Goal: Transaction & Acquisition: Purchase product/service

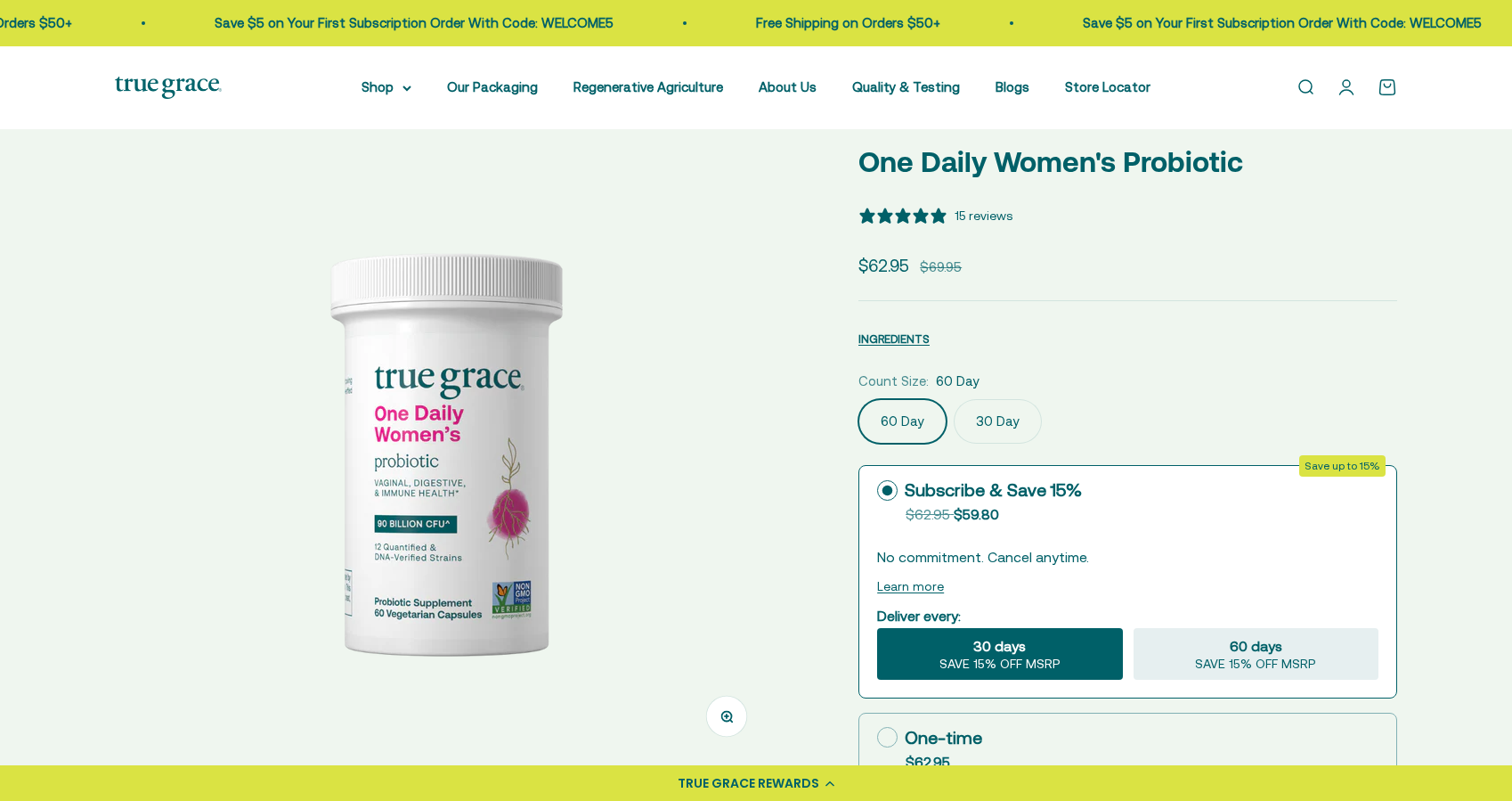
select select "3"
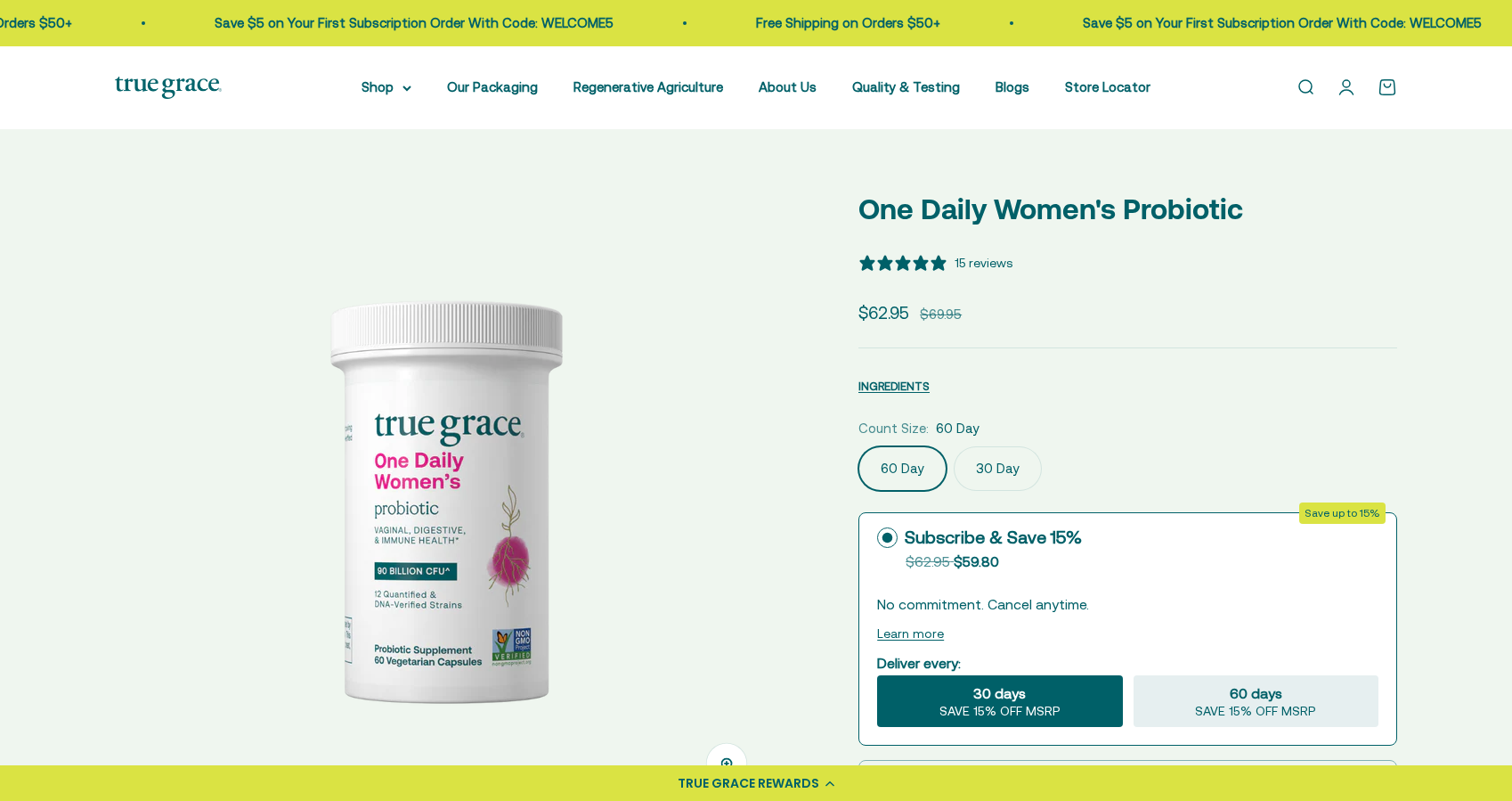
click at [605, 541] on img at bounding box center [444, 497] width 623 height 624
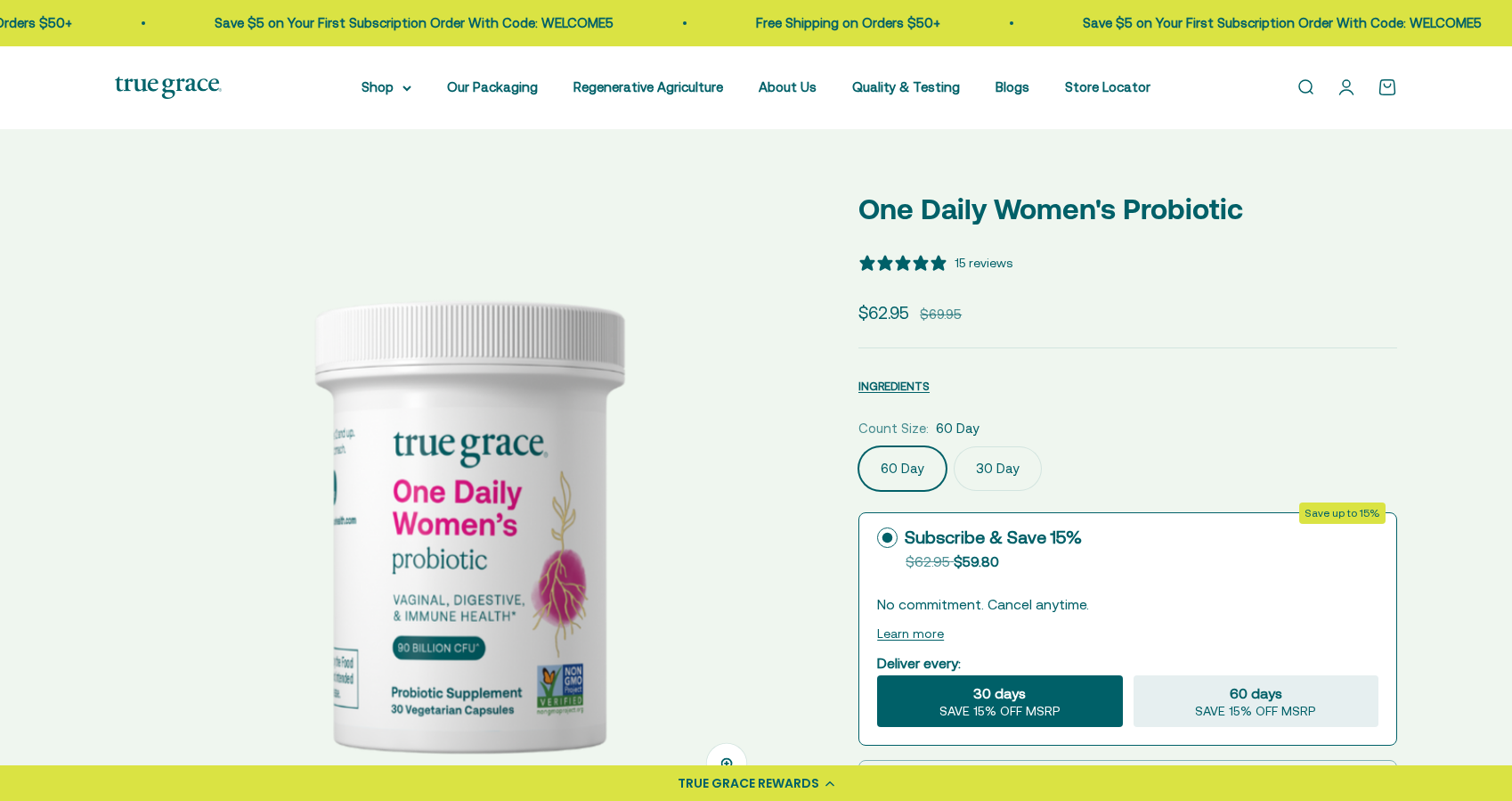
scroll to position [0, 679]
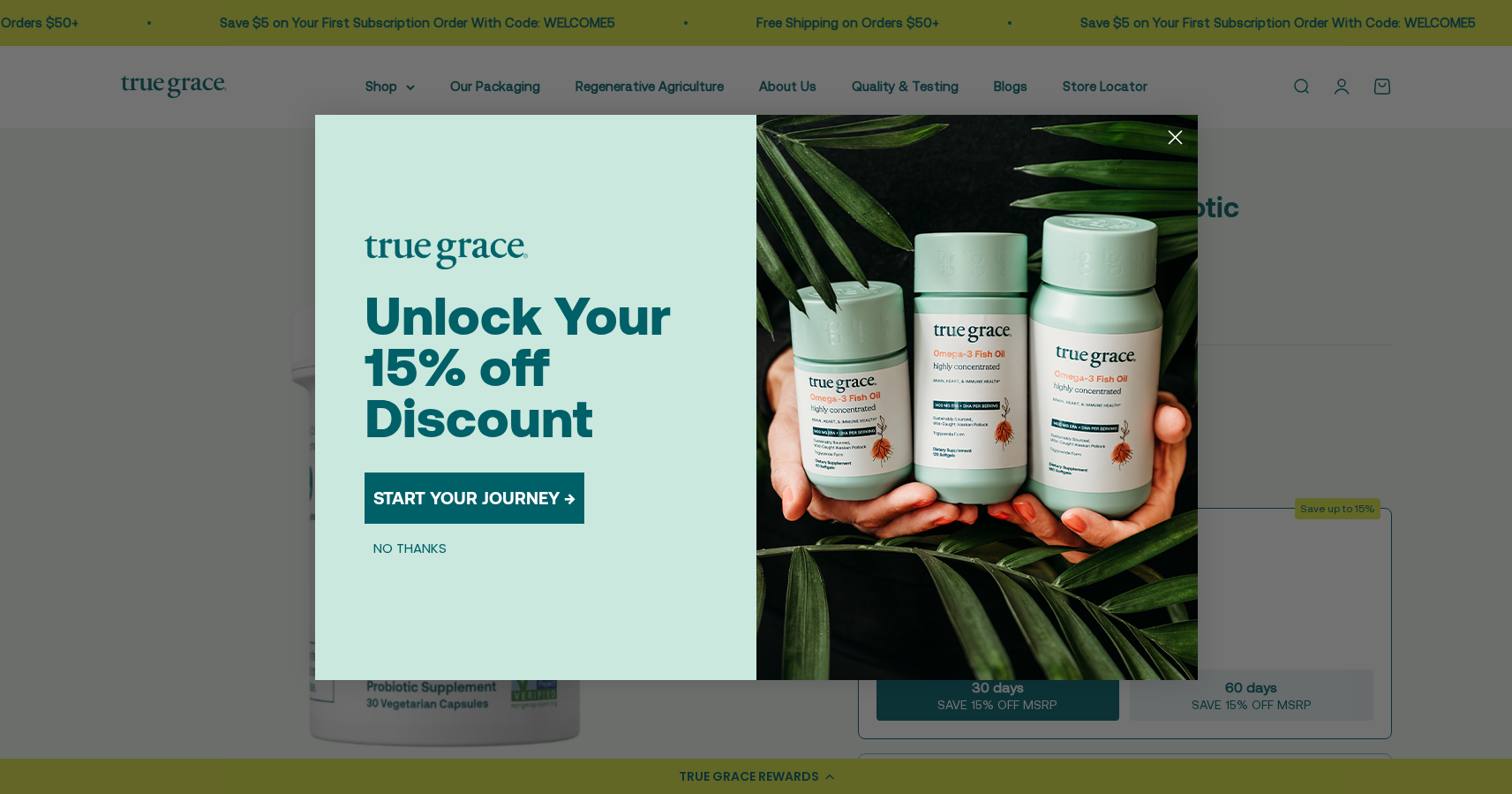
click at [1177, 141] on circle "Close dialog" at bounding box center [1173, 136] width 29 height 29
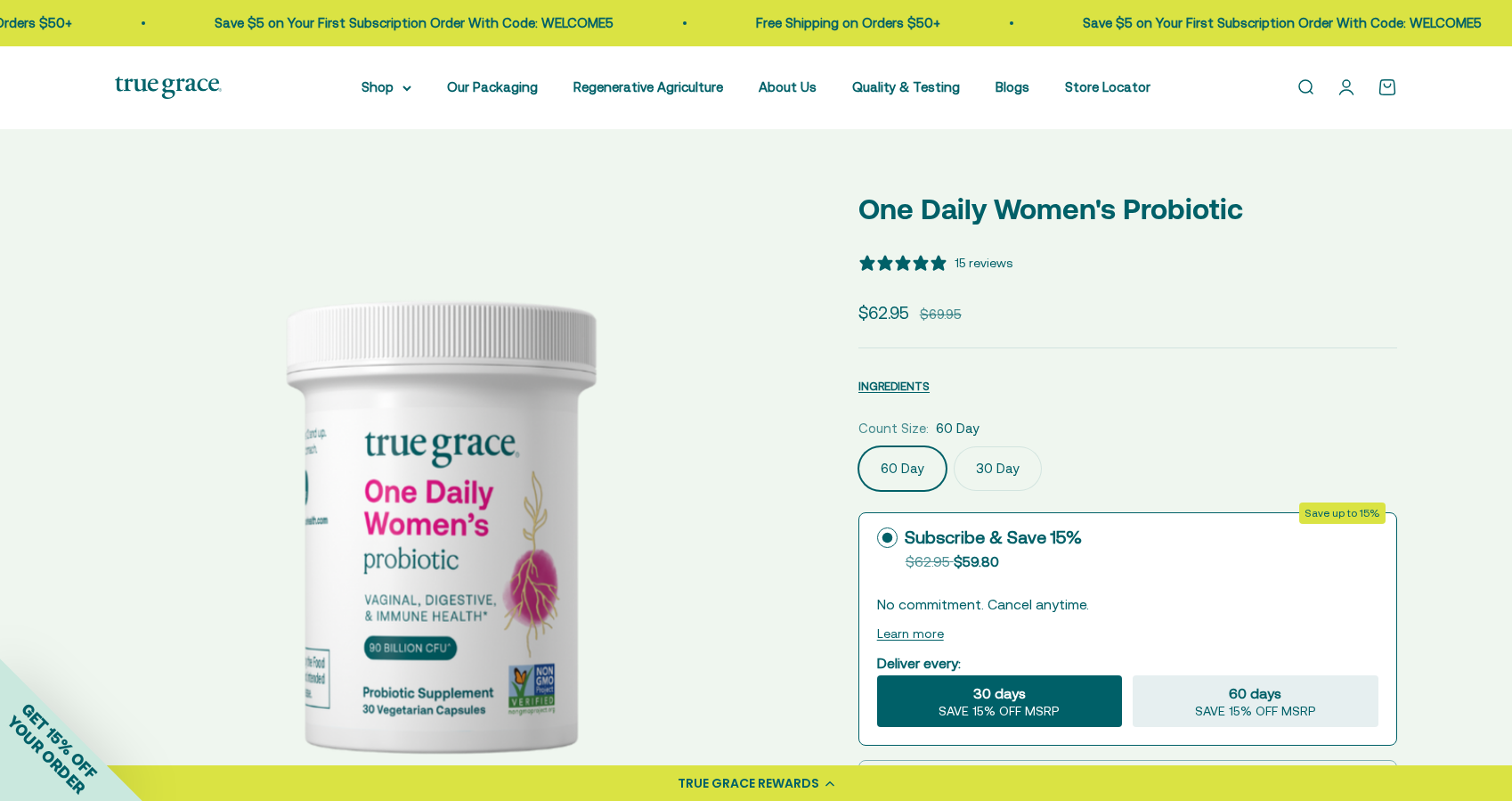
click at [642, 545] on img at bounding box center [444, 515] width 658 height 659
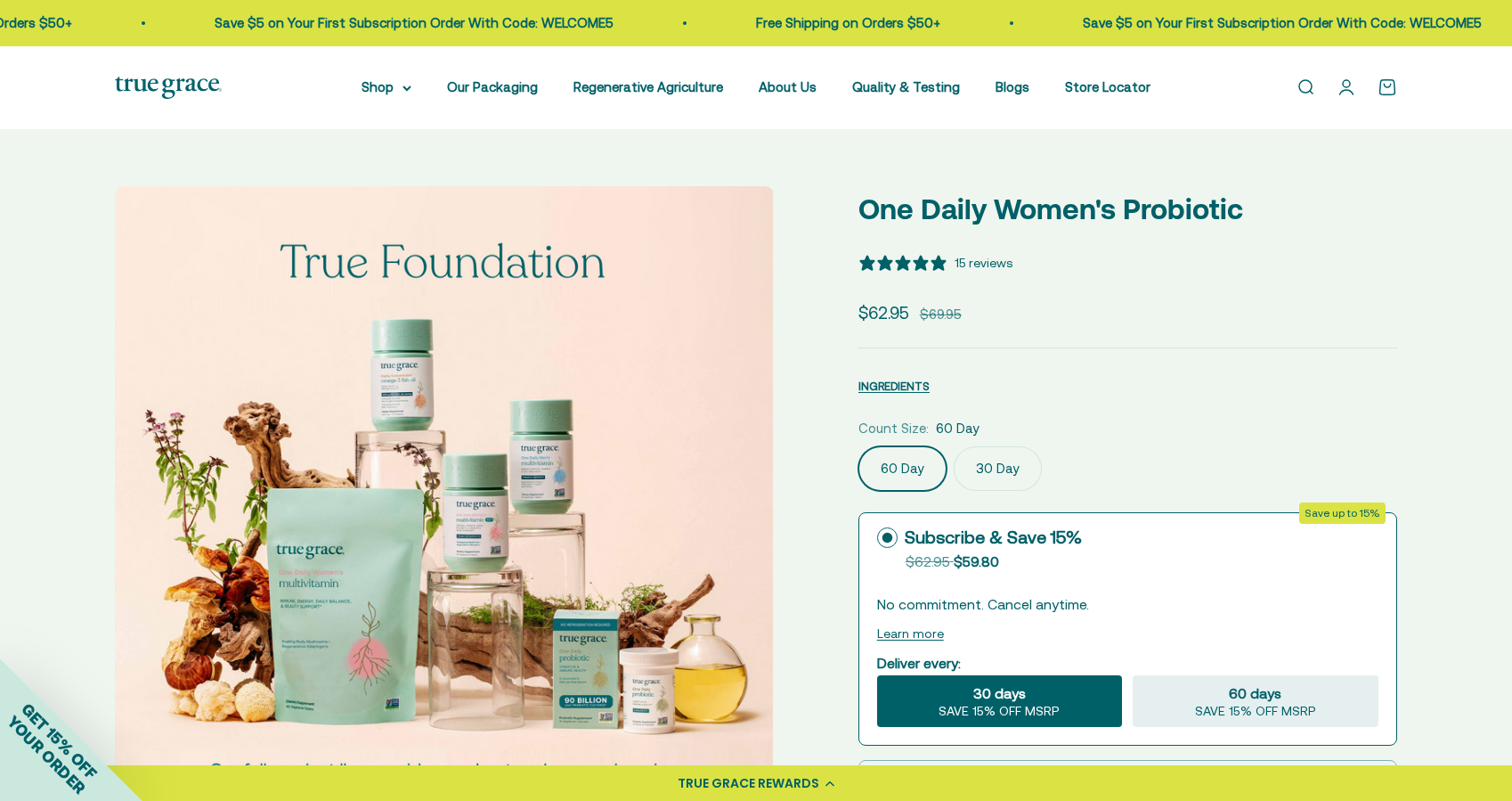
click at [642, 545] on img at bounding box center [444, 515] width 658 height 659
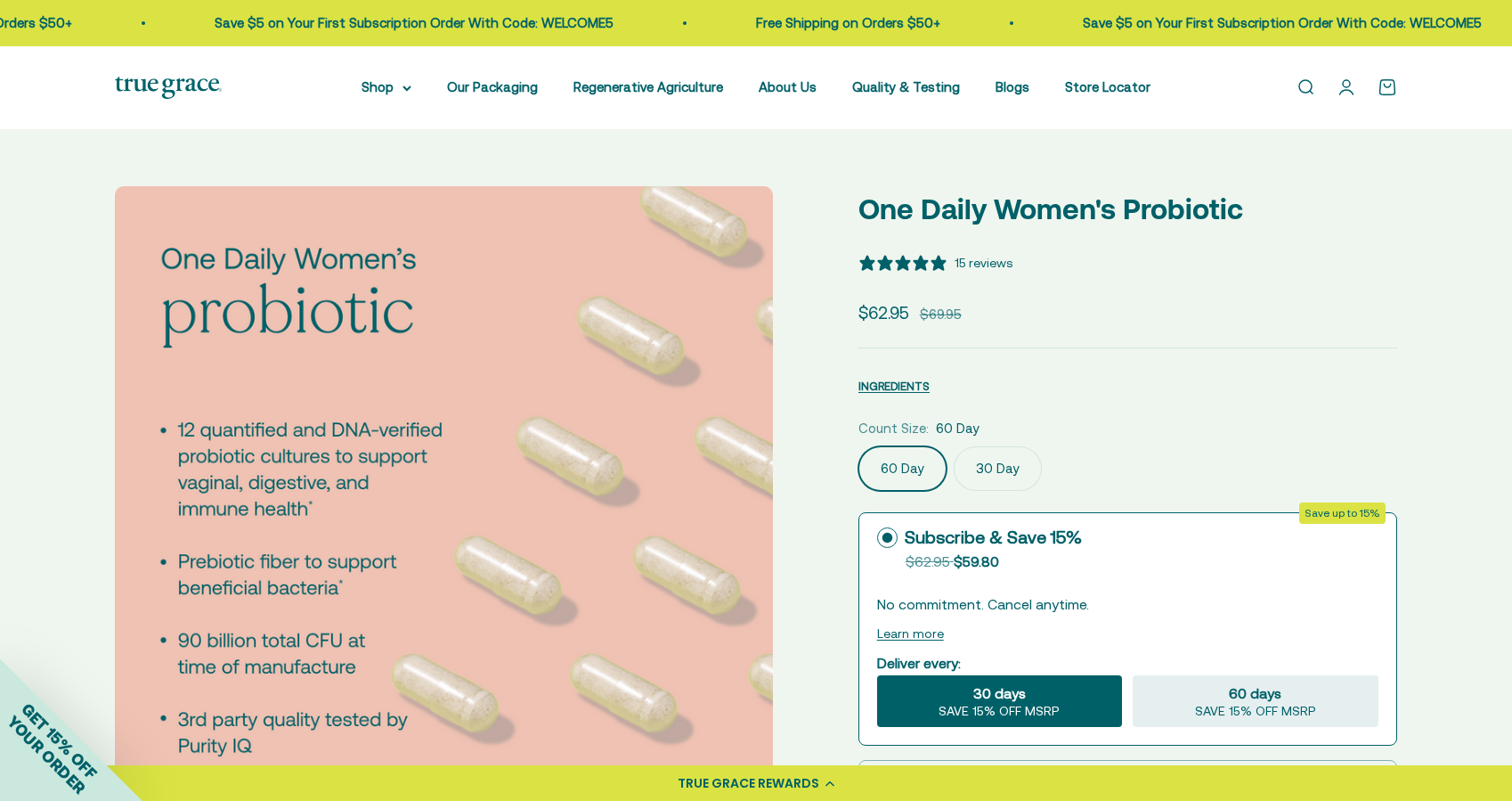
scroll to position [28, 0]
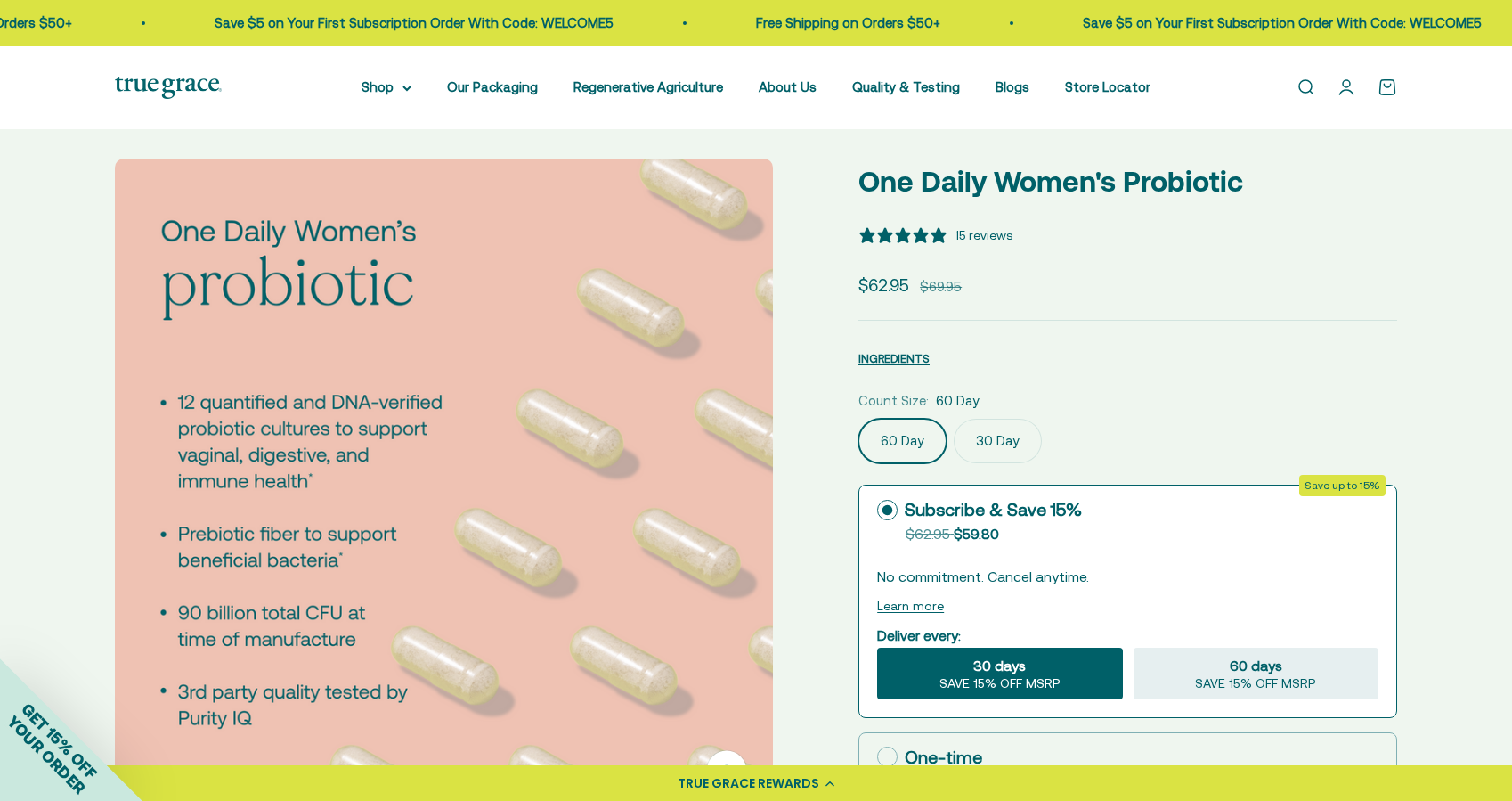
click at [682, 526] on img at bounding box center [444, 488] width 658 height 659
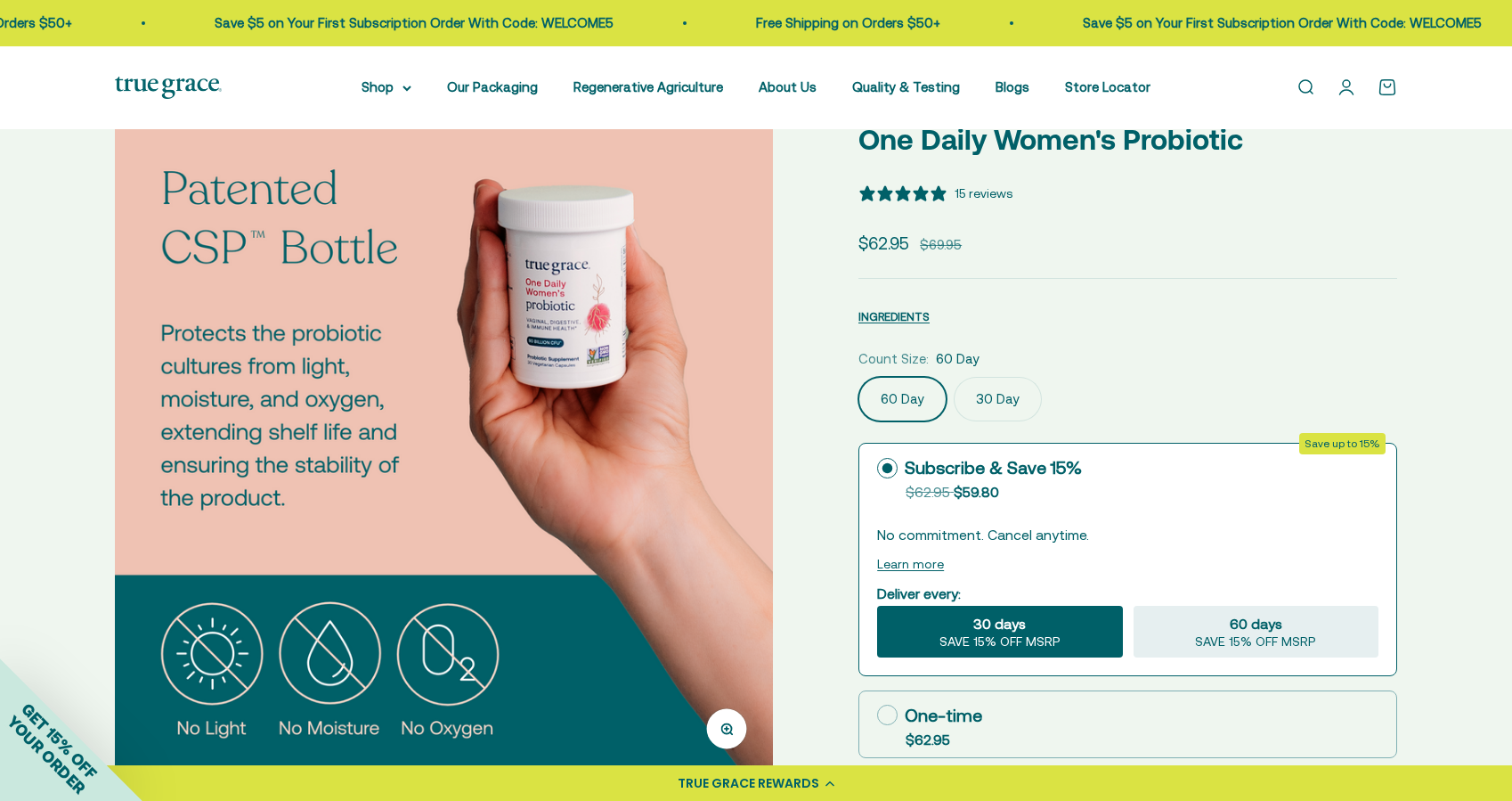
scroll to position [133, 0]
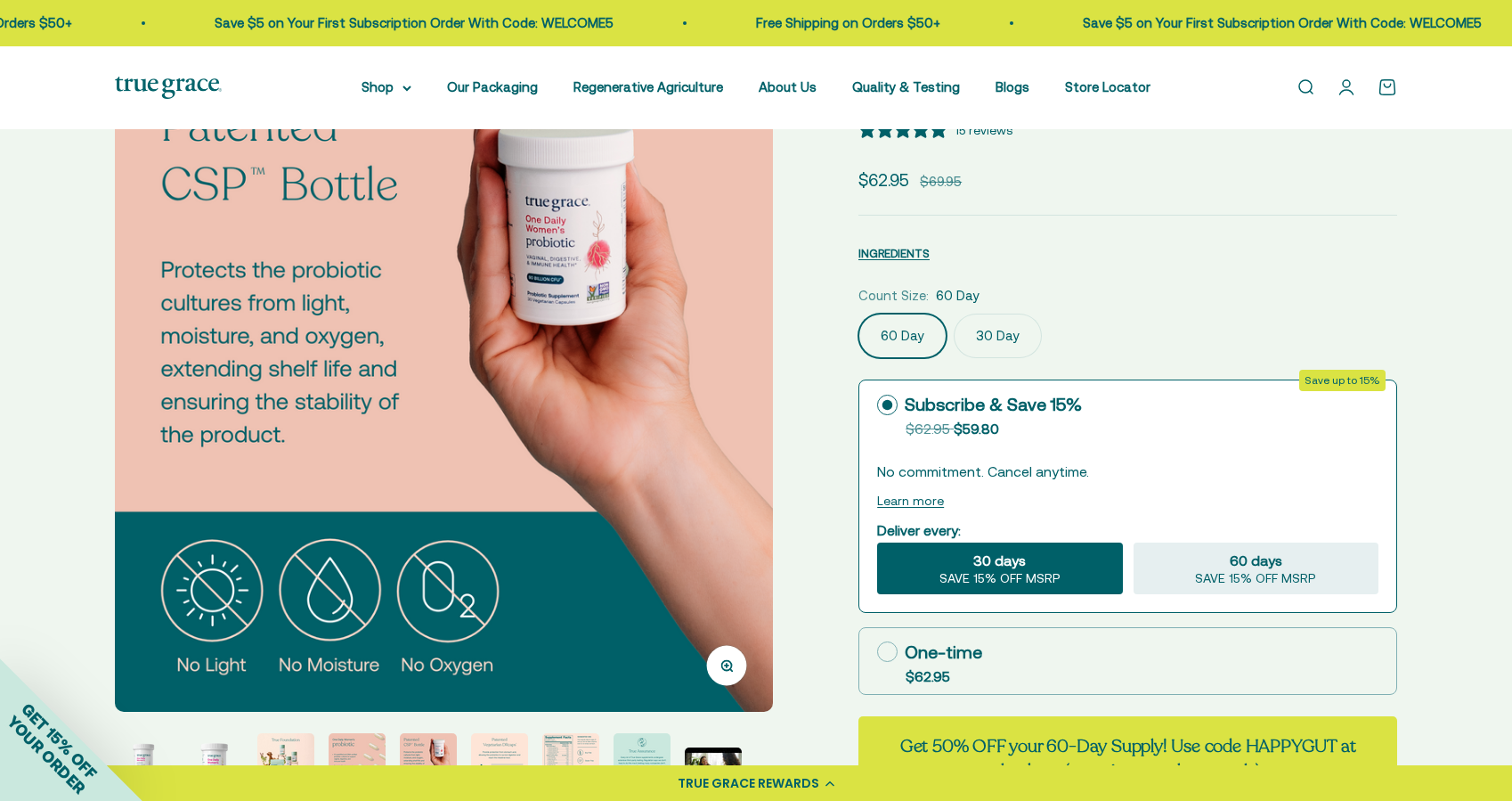
click at [682, 526] on img at bounding box center [444, 382] width 658 height 659
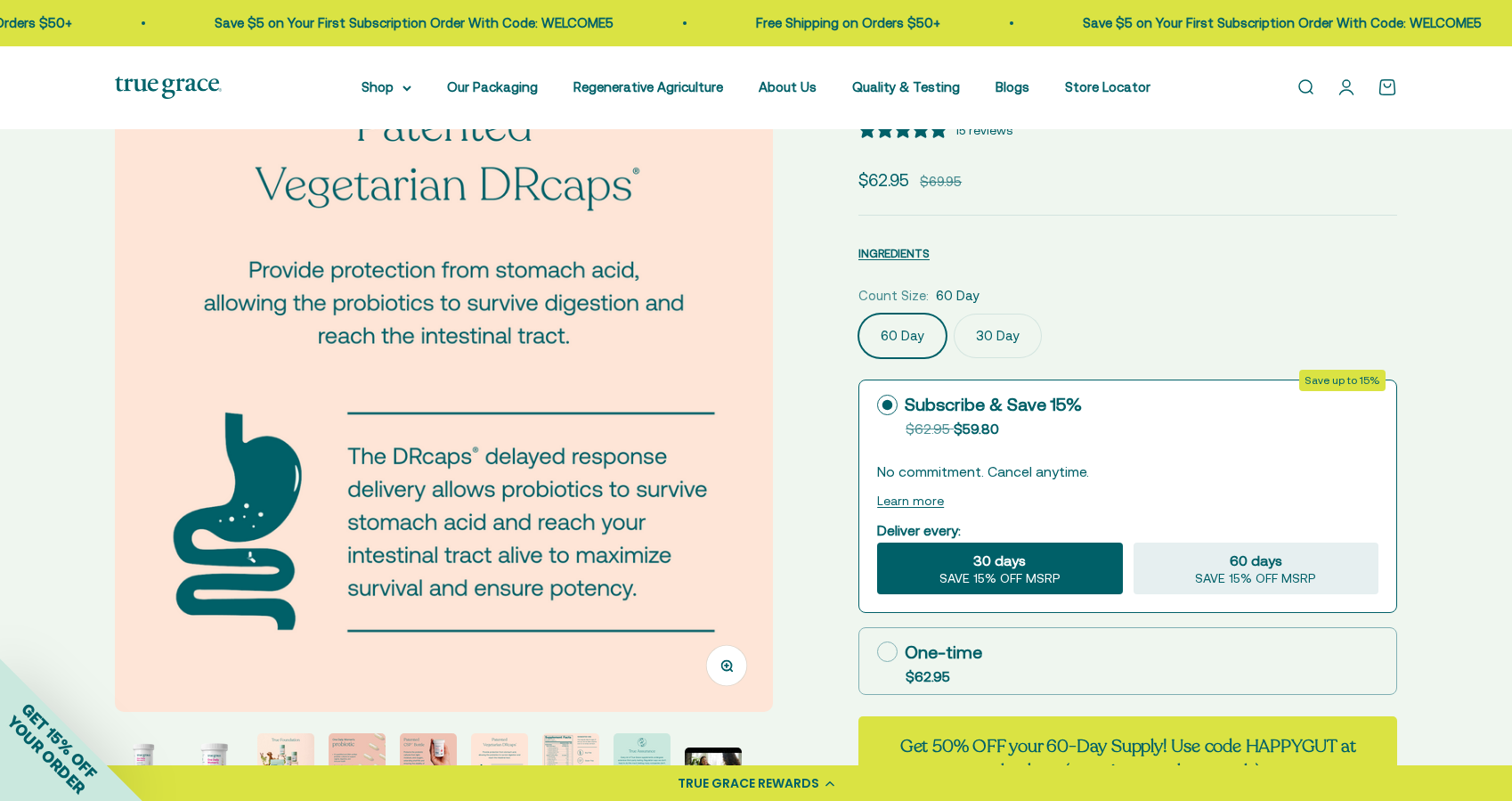
click at [710, 522] on img at bounding box center [444, 382] width 658 height 659
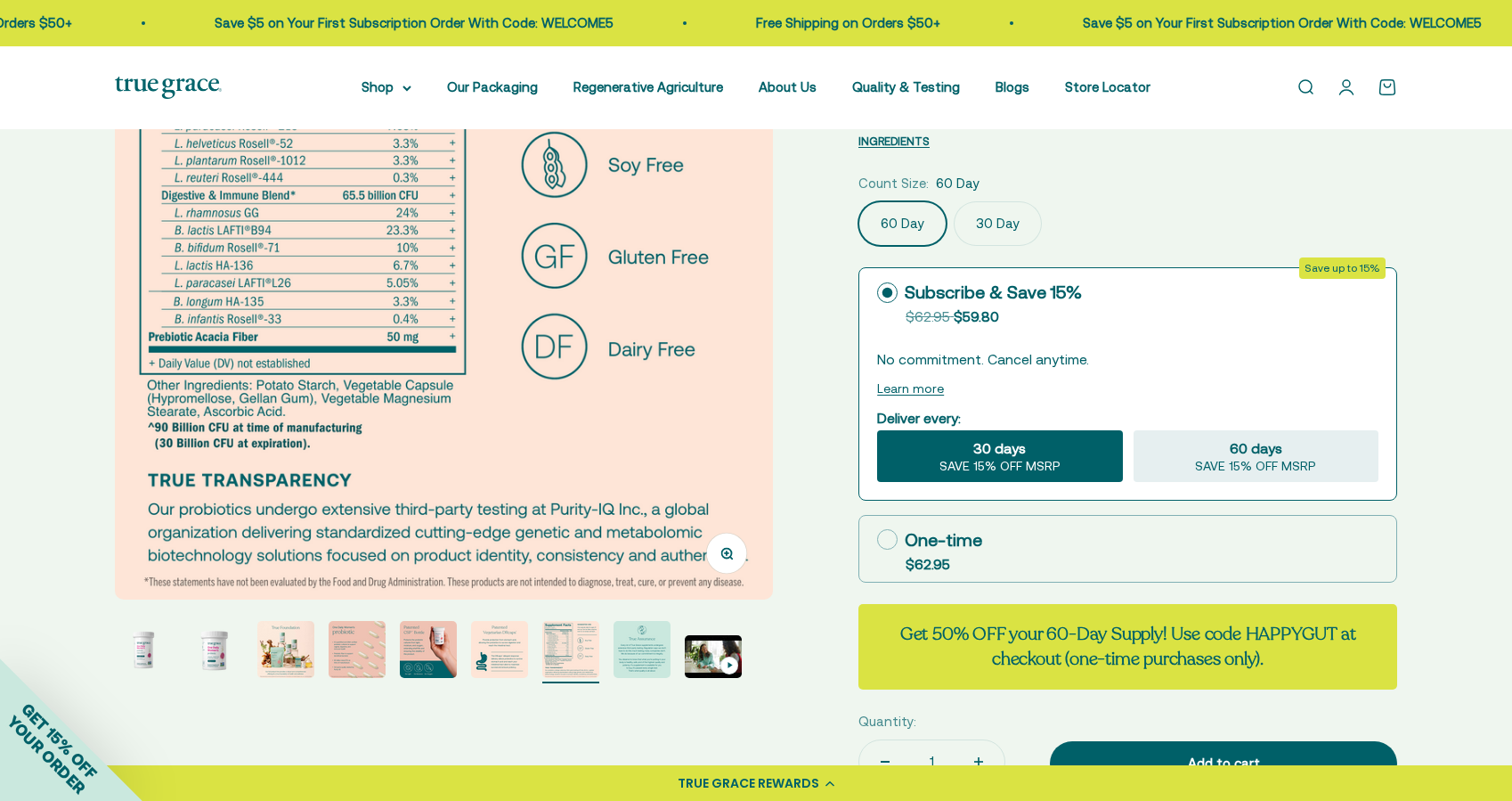
scroll to position [118, 0]
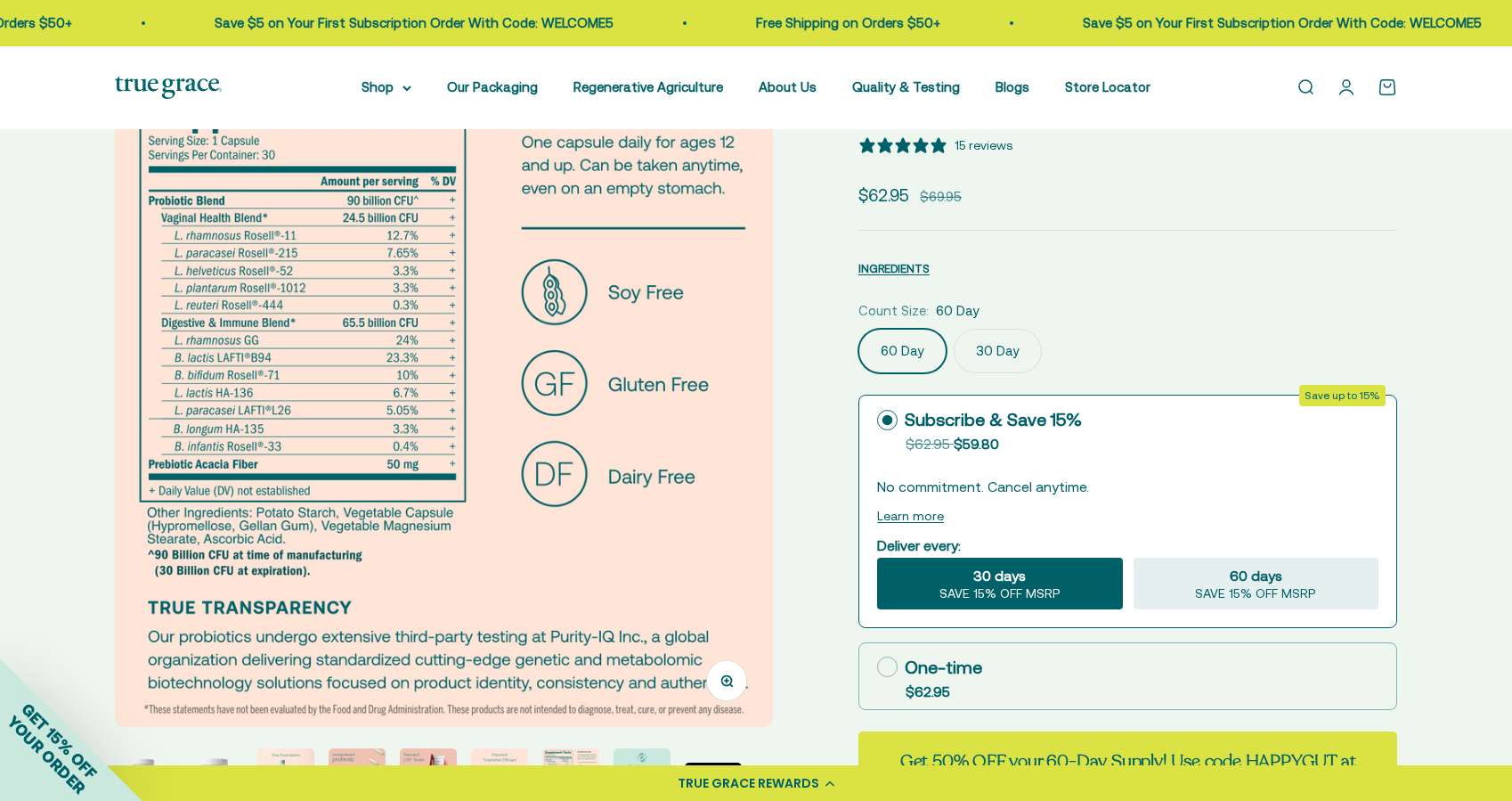
click at [709, 399] on img at bounding box center [444, 398] width 658 height 659
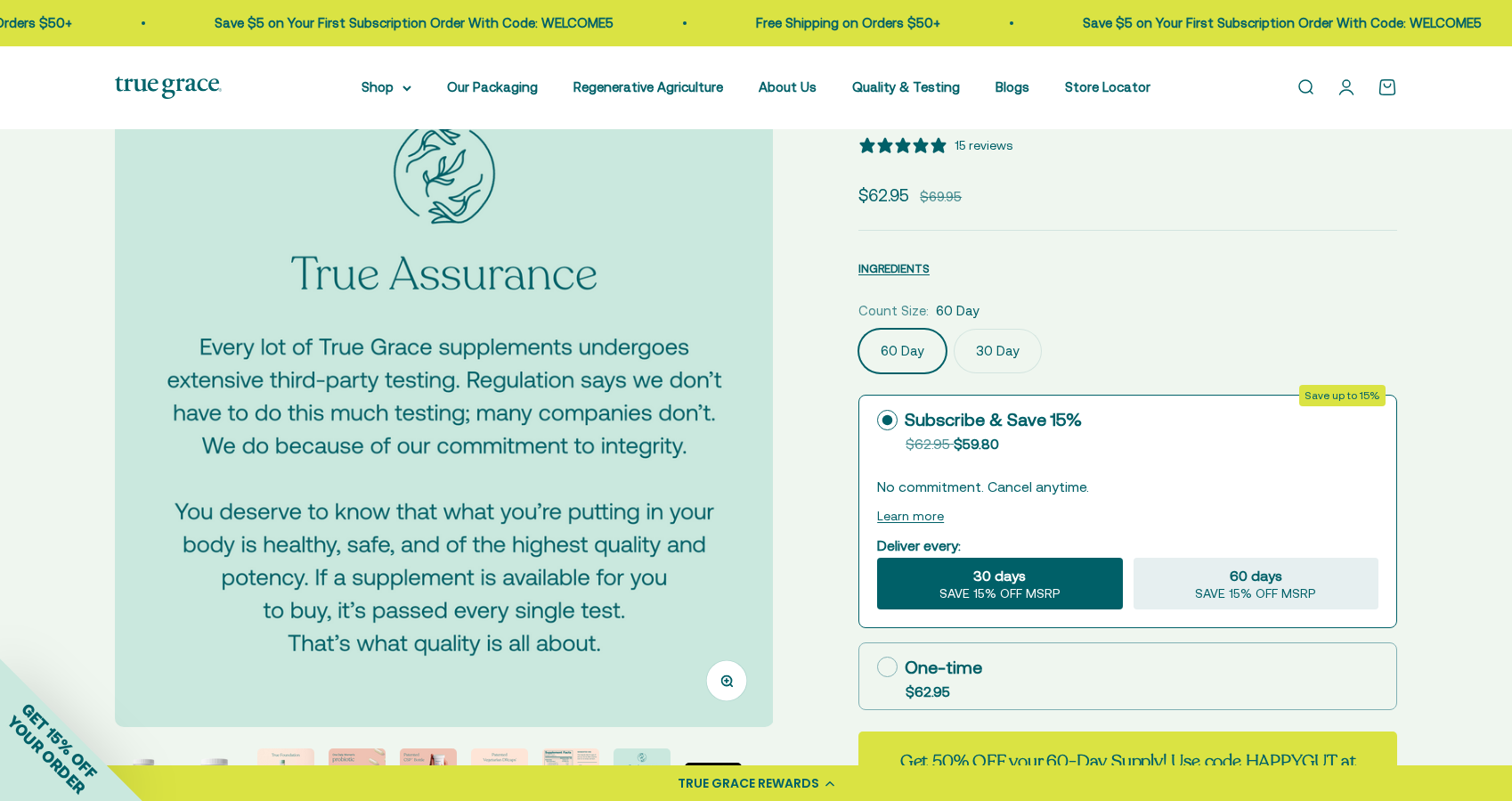
click at [728, 318] on img at bounding box center [444, 398] width 658 height 659
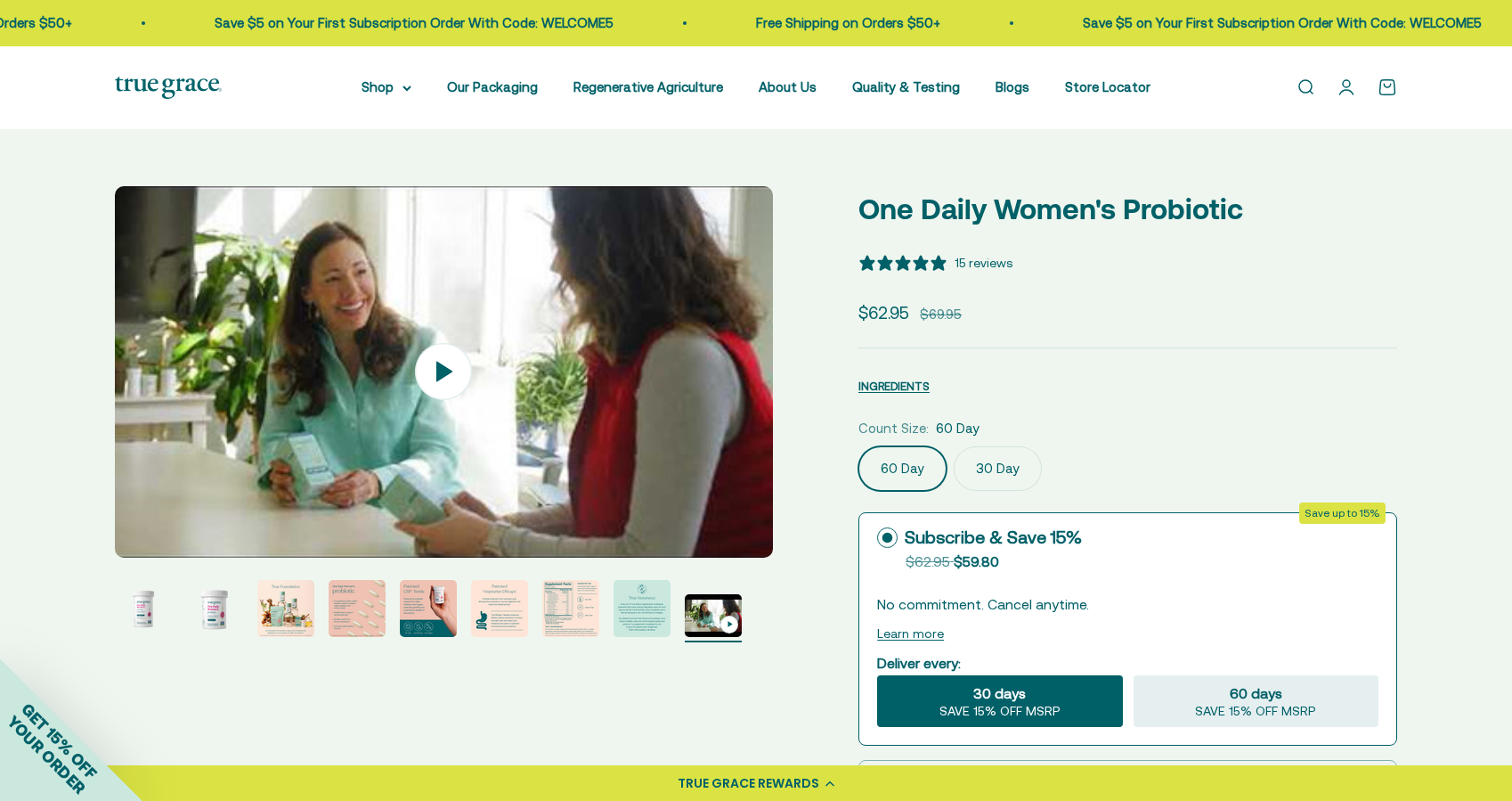
scroll to position [0, 0]
click at [230, 611] on img "Go to item 2" at bounding box center [214, 608] width 57 height 57
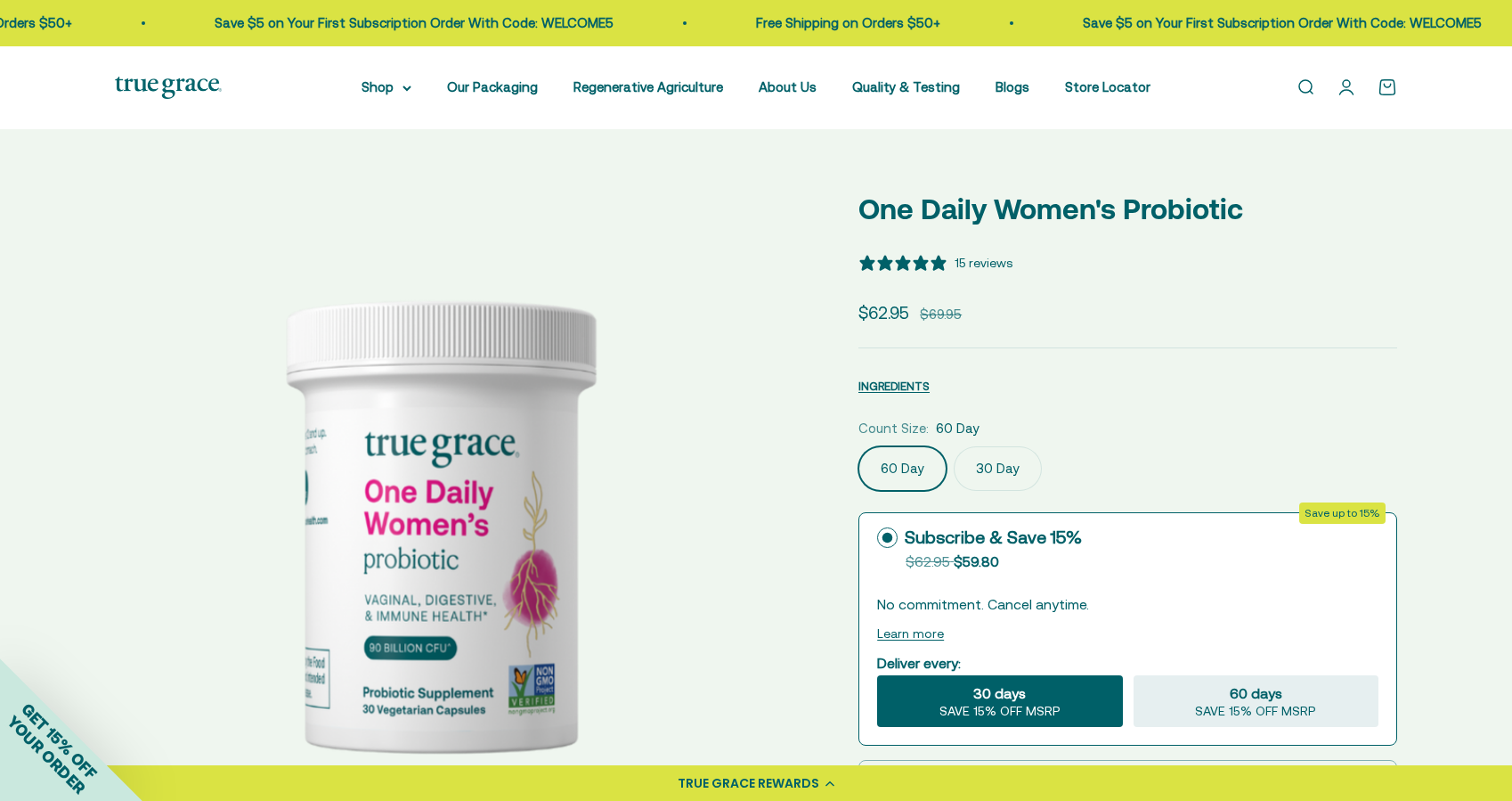
click at [713, 450] on img at bounding box center [444, 515] width 658 height 659
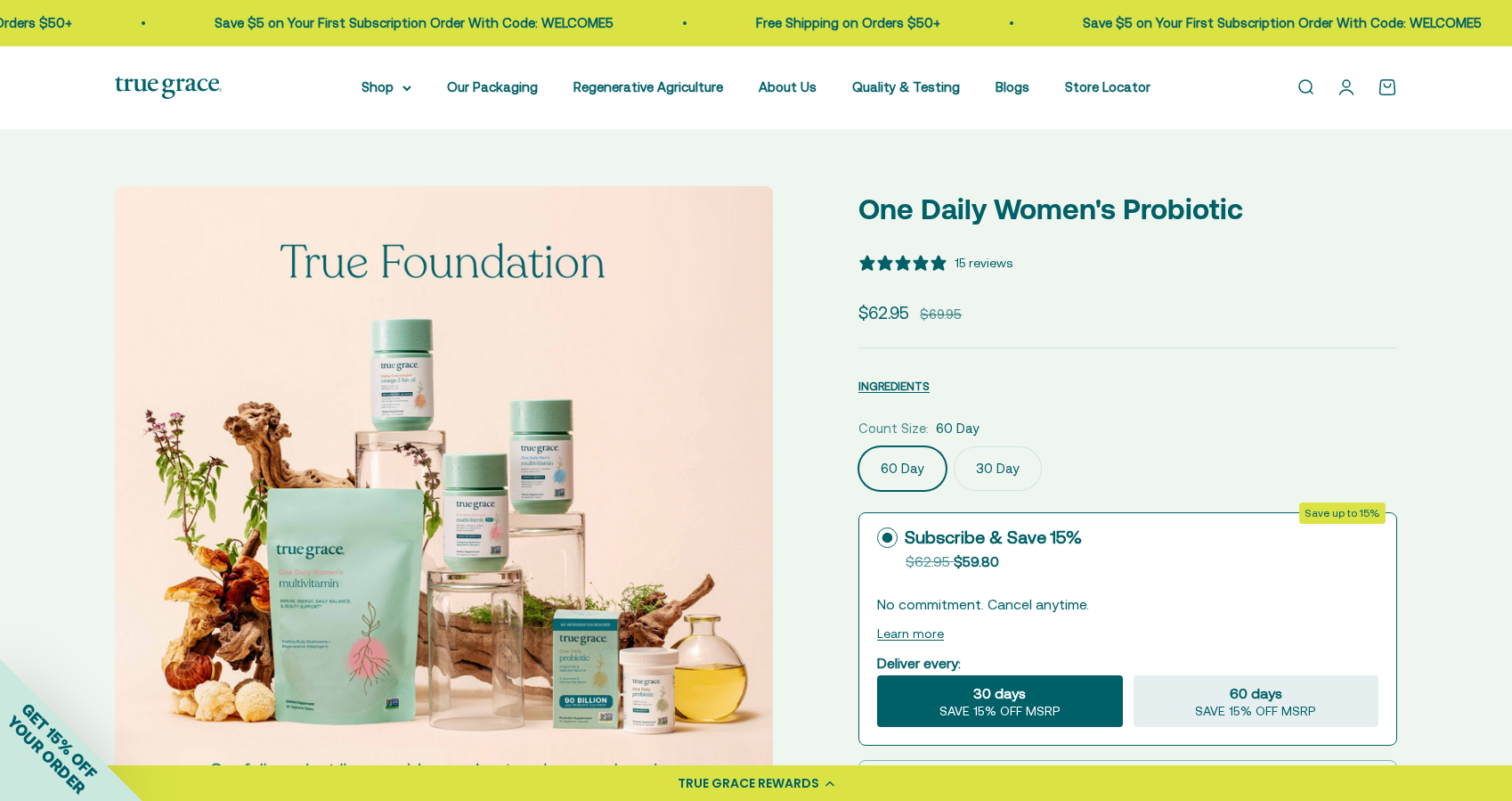
click at [713, 450] on img at bounding box center [444, 515] width 658 height 659
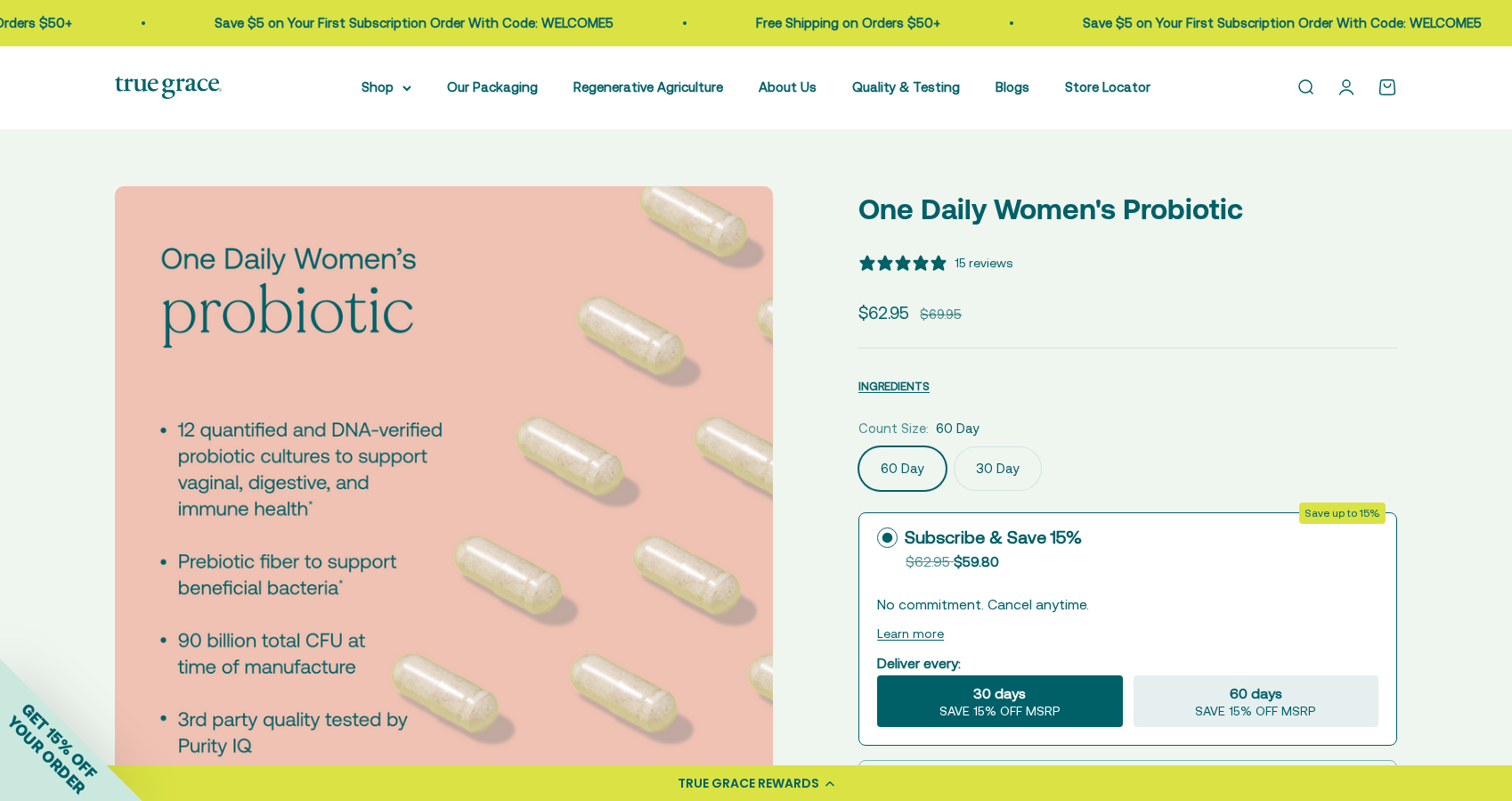
click at [713, 450] on img at bounding box center [444, 515] width 658 height 659
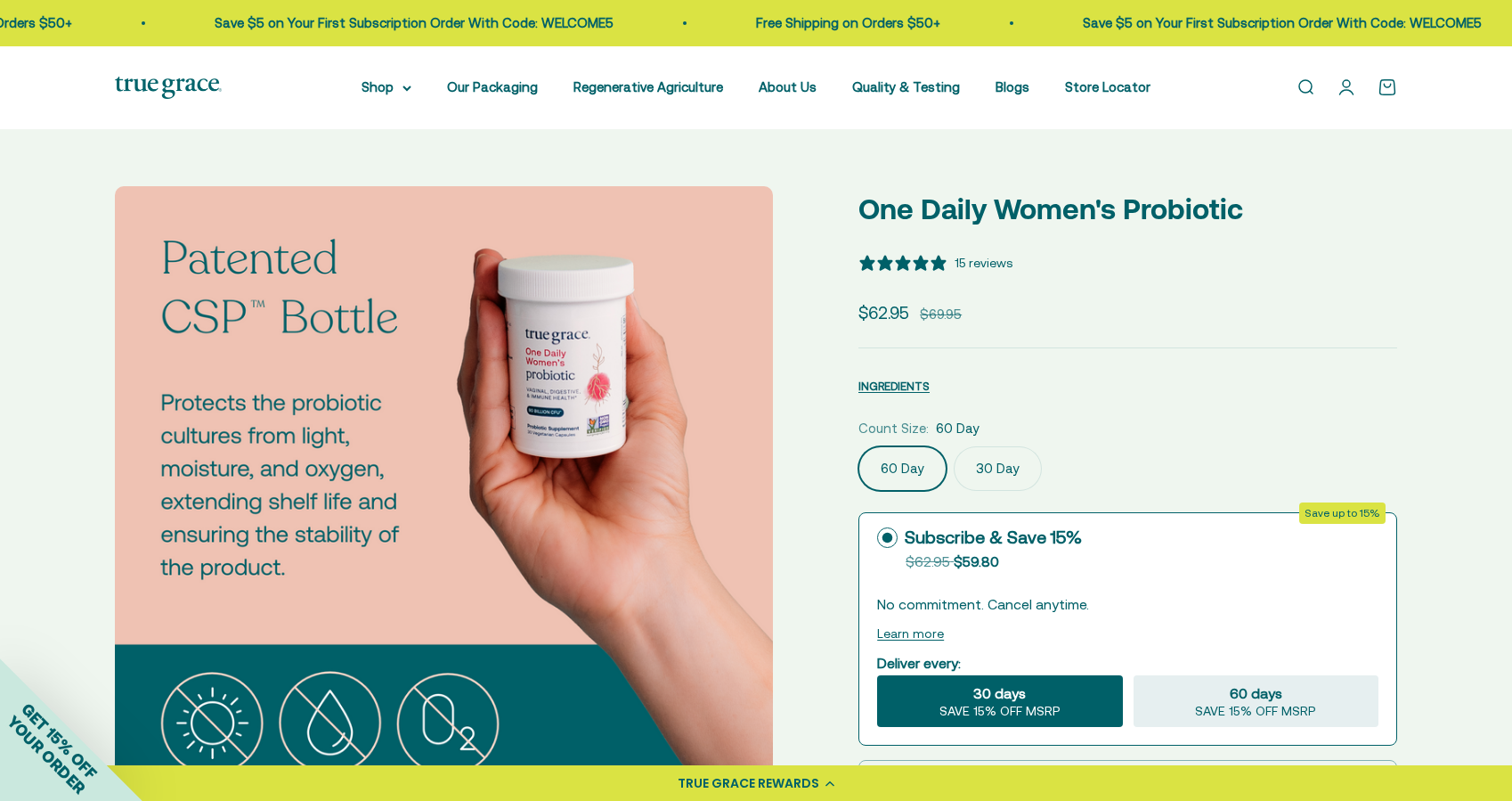
click at [713, 450] on img at bounding box center [444, 515] width 658 height 659
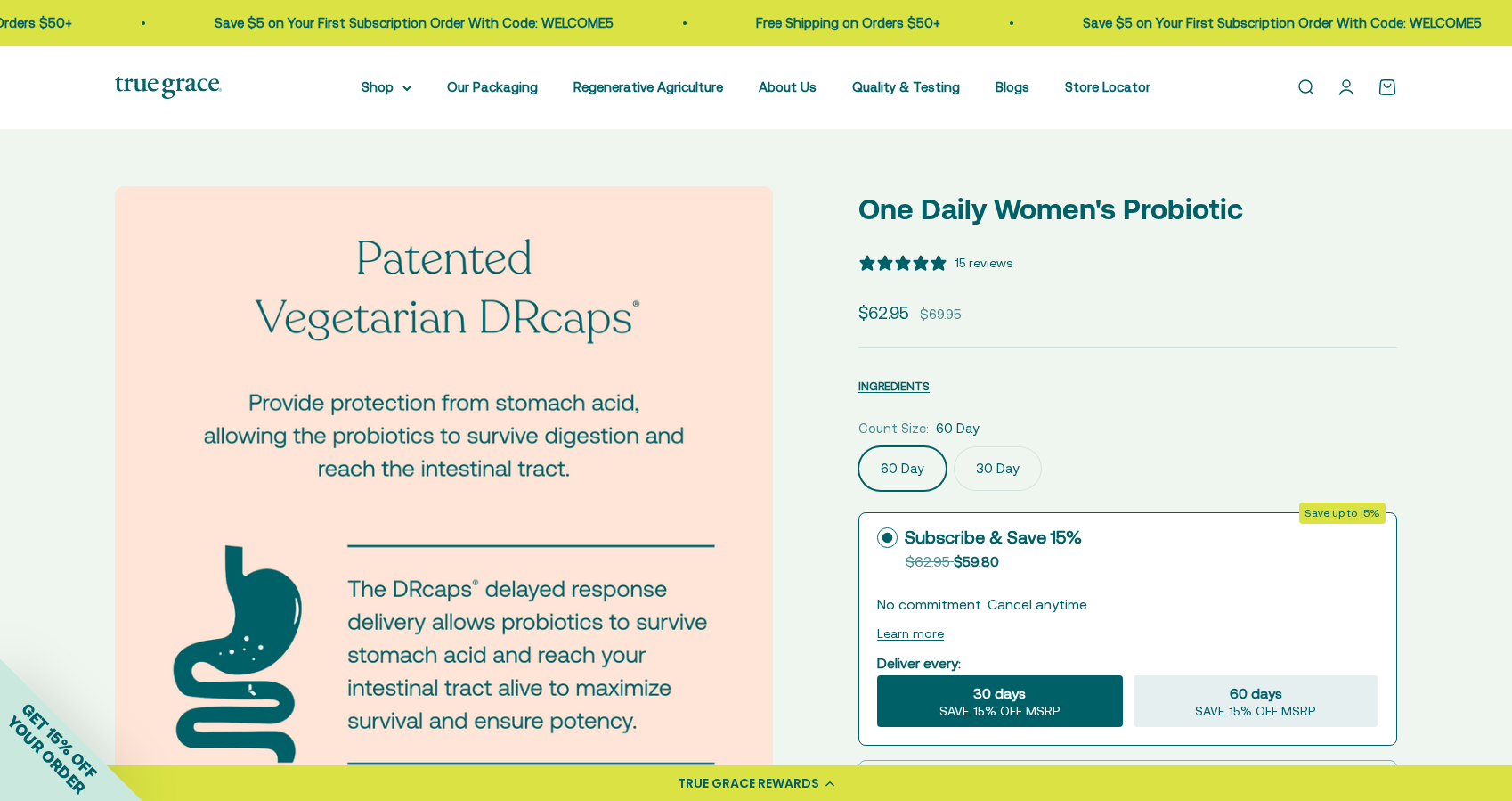
click at [713, 450] on img at bounding box center [444, 515] width 658 height 659
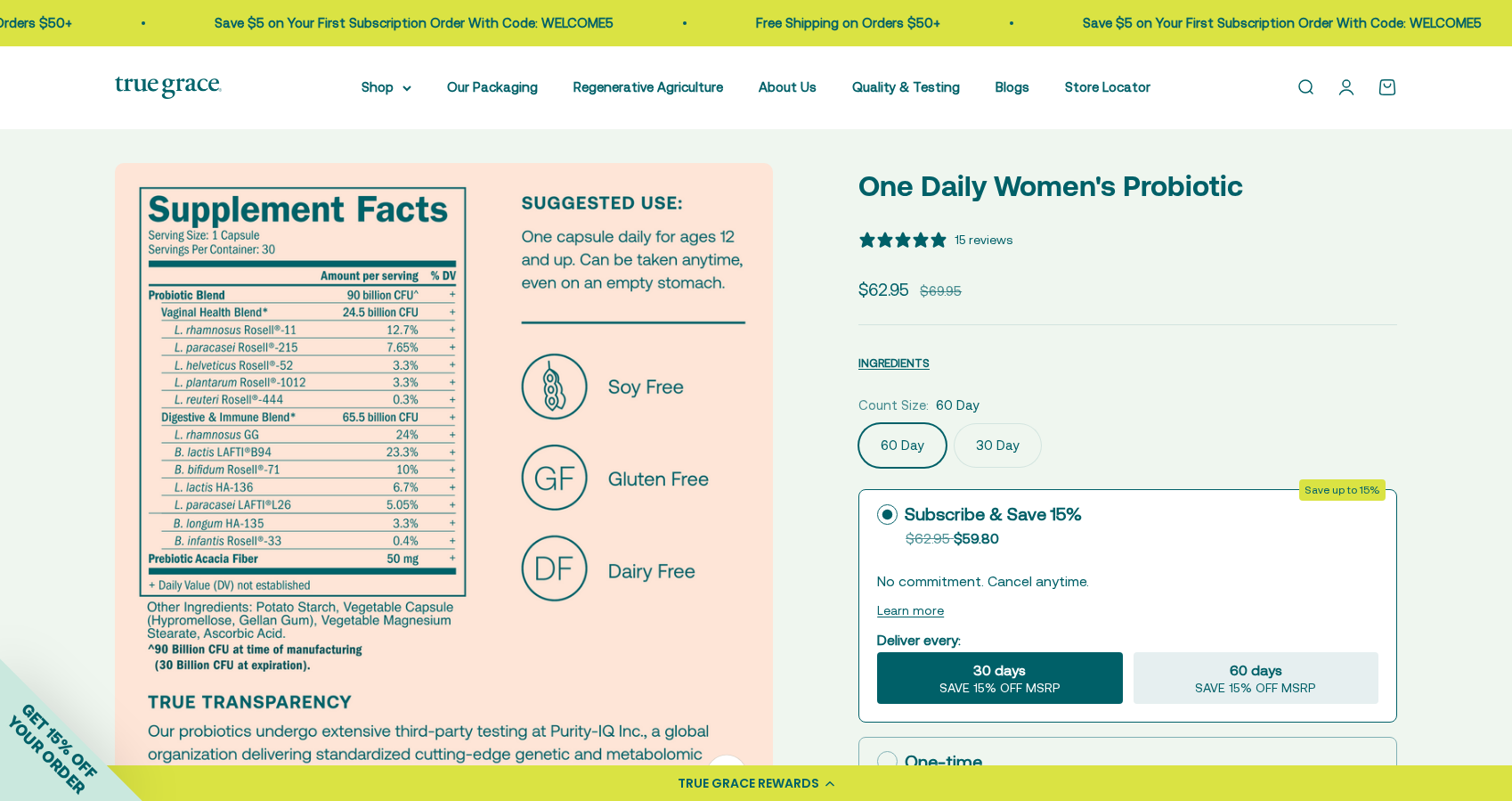
scroll to position [80, 0]
